Goal: Task Accomplishment & Management: Complete application form

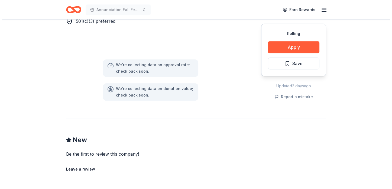
scroll to position [353, 0]
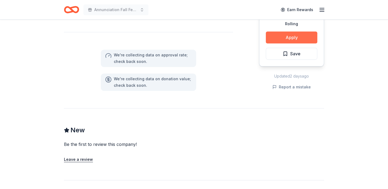
click at [285, 38] on button "Apply" at bounding box center [292, 37] width 52 height 12
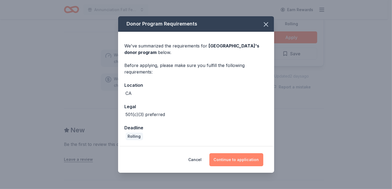
click at [245, 161] on button "Continue to application" at bounding box center [237, 159] width 54 height 13
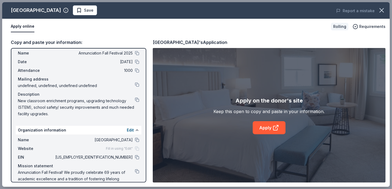
scroll to position [27, 0]
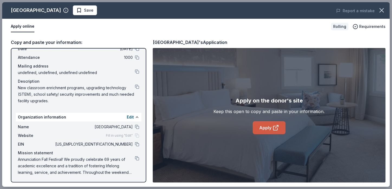
click at [276, 126] on icon at bounding box center [276, 128] width 4 height 4
click at [136, 157] on div "Name Annunciation School Website Fill in using "Edit" EIN 43-1988993 Mission st…" at bounding box center [79, 150] width 126 height 56
click at [135, 157] on button at bounding box center [137, 158] width 4 height 4
click at [381, 12] on icon "button" at bounding box center [382, 11] width 8 height 8
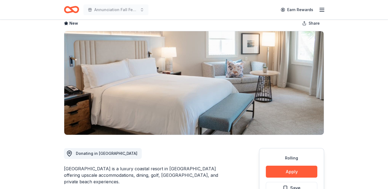
scroll to position [0, 0]
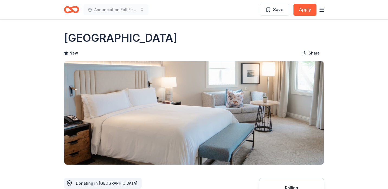
click at [71, 9] on icon "Home" at bounding box center [74, 9] width 8 height 5
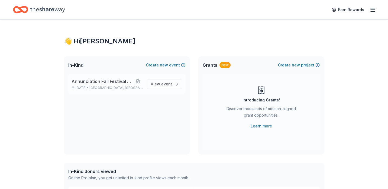
click at [90, 79] on span "Annunciation Fall Festival 2025" at bounding box center [102, 81] width 61 height 7
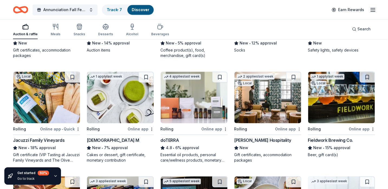
scroll to position [868, 0]
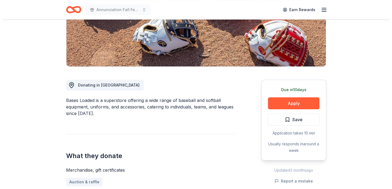
scroll to position [136, 0]
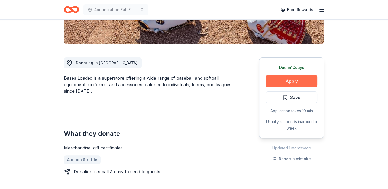
click at [286, 78] on button "Apply" at bounding box center [292, 81] width 52 height 12
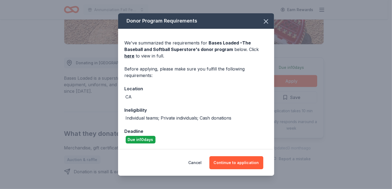
scroll to position [0, 0]
click at [232, 163] on button "Continue to application" at bounding box center [237, 162] width 54 height 13
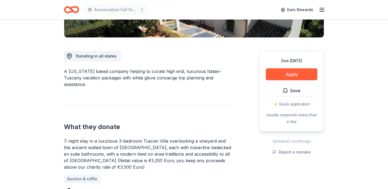
scroll to position [136, 0]
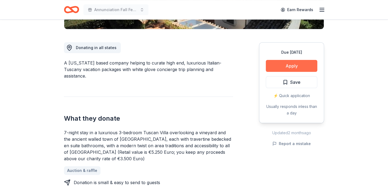
click at [290, 68] on button "Apply" at bounding box center [292, 66] width 52 height 12
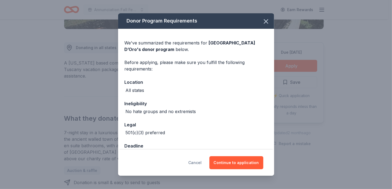
click at [199, 163] on button "Cancel" at bounding box center [195, 162] width 13 height 13
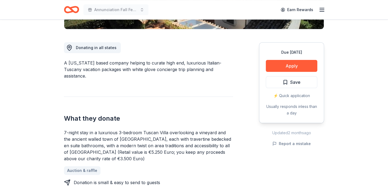
click at [301, 90] on div "Due in 23 days Apply Save ⚡️ Quick application Usually responds in less than a …" at bounding box center [291, 82] width 65 height 81
click at [300, 83] on span "Save" at bounding box center [295, 82] width 10 height 7
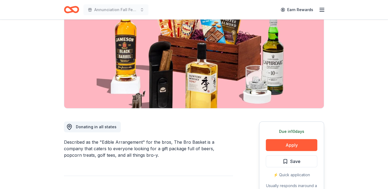
scroll to position [108, 0]
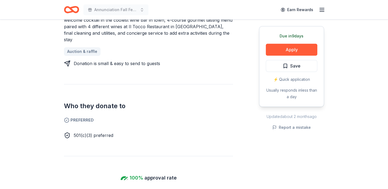
scroll to position [190, 0]
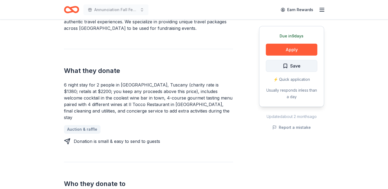
click at [296, 65] on span "Save" at bounding box center [295, 65] width 10 height 7
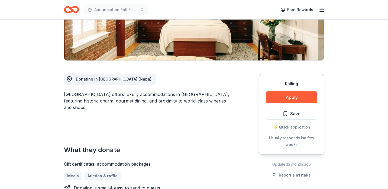
scroll to position [136, 0]
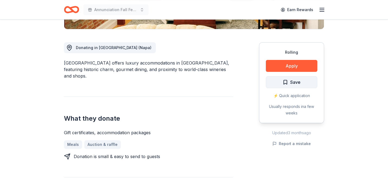
click at [297, 83] on span "Save" at bounding box center [295, 82] width 10 height 7
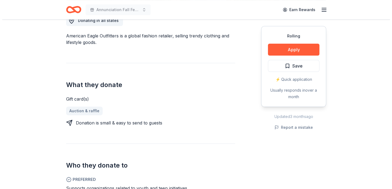
scroll to position [136, 0]
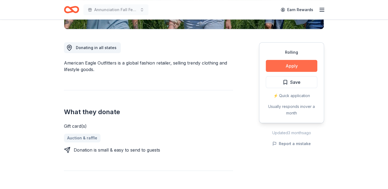
click at [282, 63] on button "Apply" at bounding box center [292, 66] width 52 height 12
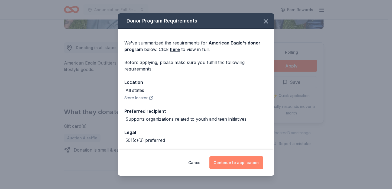
click at [248, 162] on button "Continue to application" at bounding box center [237, 162] width 54 height 13
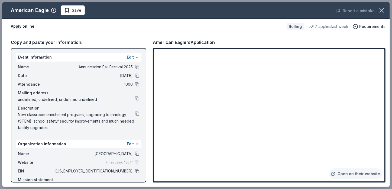
click at [135, 171] on button at bounding box center [137, 171] width 4 height 4
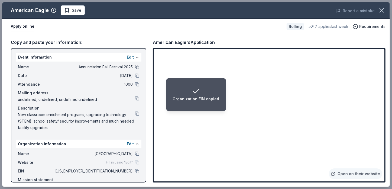
click at [135, 67] on button at bounding box center [137, 67] width 4 height 4
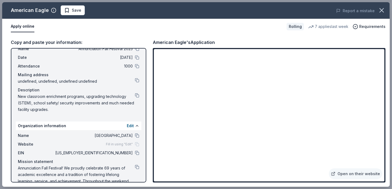
scroll to position [27, 0]
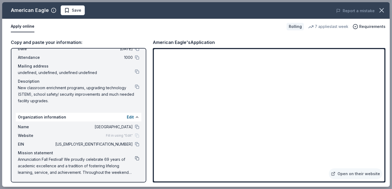
click at [135, 158] on button at bounding box center [137, 158] width 4 height 4
click at [103, 167] on span "Annunciation Fall Festival! We proudly celebrate 69 years of academic excellenc…" at bounding box center [76, 166] width 117 height 20
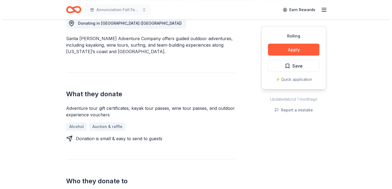
scroll to position [163, 0]
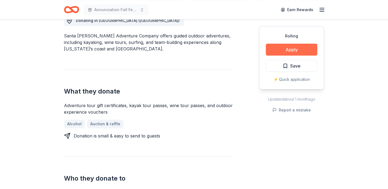
click at [290, 51] on button "Apply" at bounding box center [292, 50] width 52 height 12
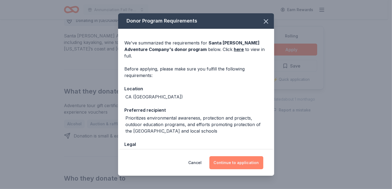
click at [237, 161] on button "Continue to application" at bounding box center [237, 162] width 54 height 13
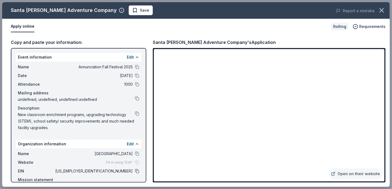
click at [135, 170] on button at bounding box center [137, 171] width 4 height 4
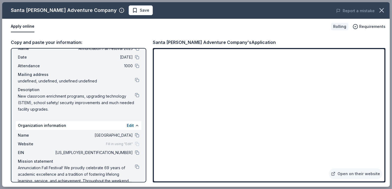
scroll to position [27, 0]
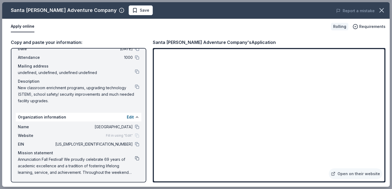
click at [135, 158] on button at bounding box center [137, 158] width 4 height 4
click at [135, 144] on button at bounding box center [137, 144] width 4 height 4
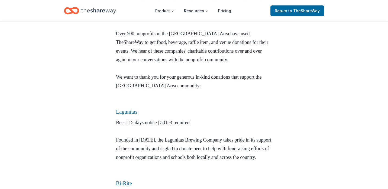
scroll to position [217, 0]
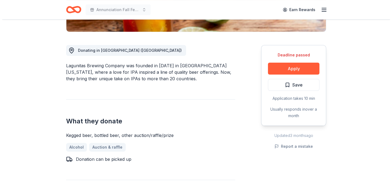
scroll to position [136, 0]
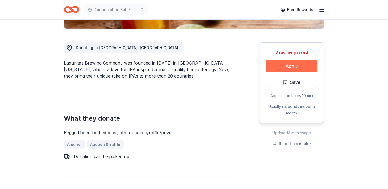
click at [285, 66] on button "Apply" at bounding box center [292, 66] width 52 height 12
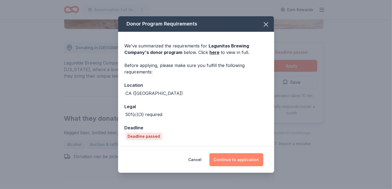
click at [233, 159] on button "Continue to application" at bounding box center [237, 159] width 54 height 13
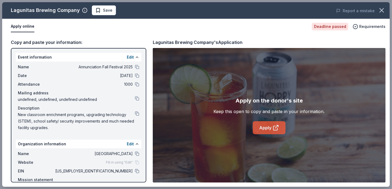
click at [264, 128] on link "Apply" at bounding box center [269, 127] width 33 height 13
